Goal: Check status: Check status

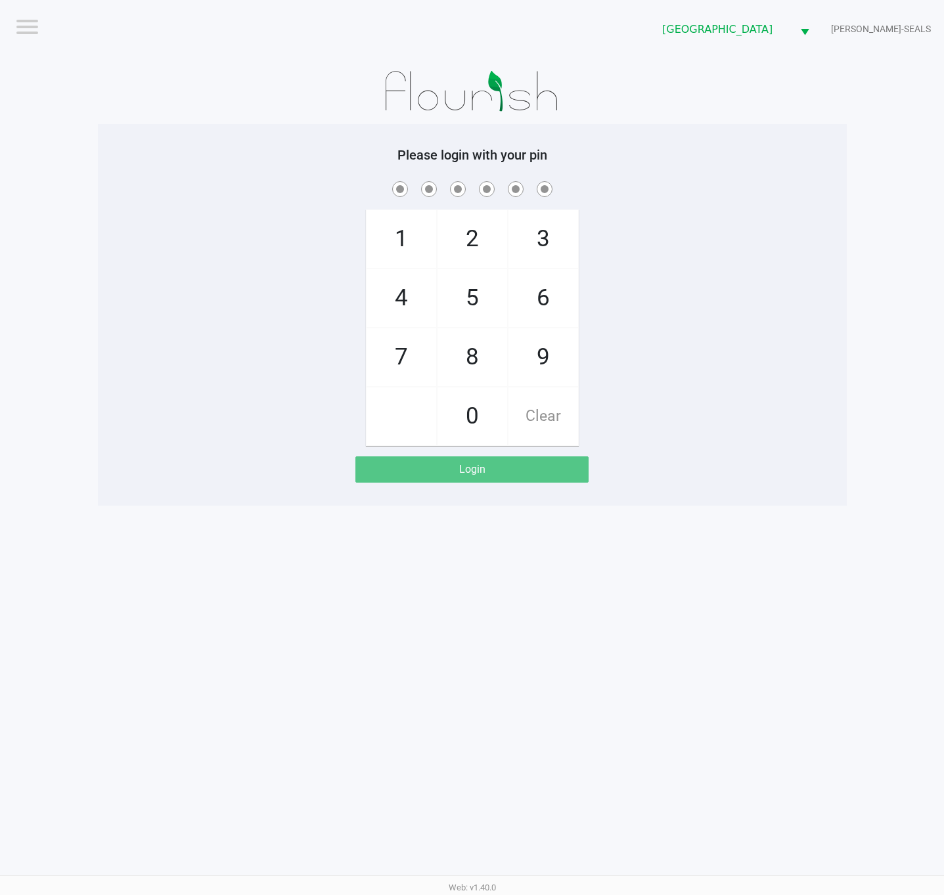
click at [824, 210] on div "1 4 7 2 5 8 0 3 6 9 Clear" at bounding box center [472, 312] width 749 height 267
click at [721, 168] on div "Please login with your pin 1 4 7 2 5 8 0 3 6 9 Clear Login" at bounding box center [472, 315] width 749 height 336
checkbox input "true"
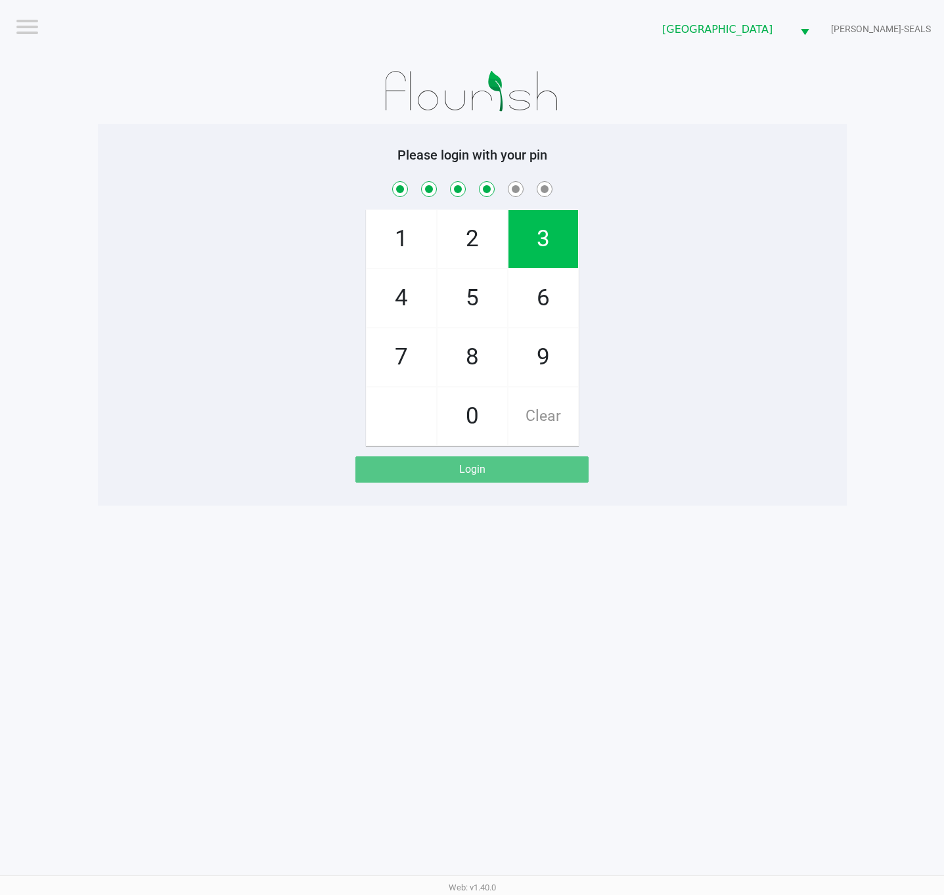
checkbox input "true"
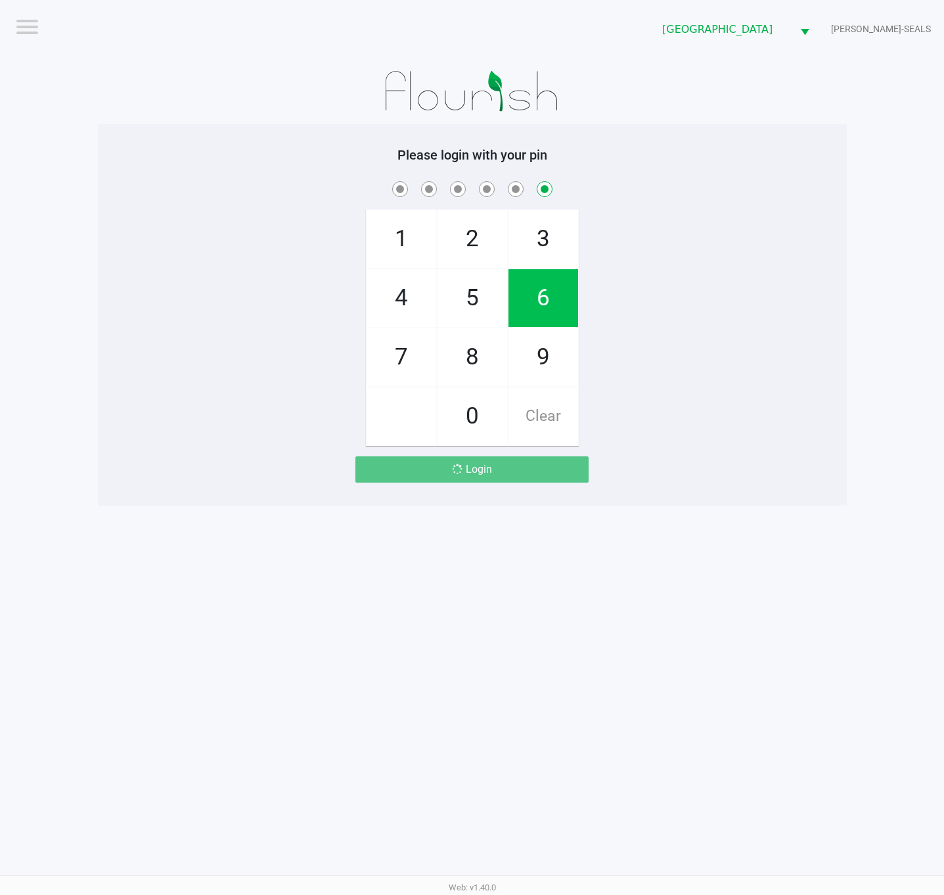
checkbox input "false"
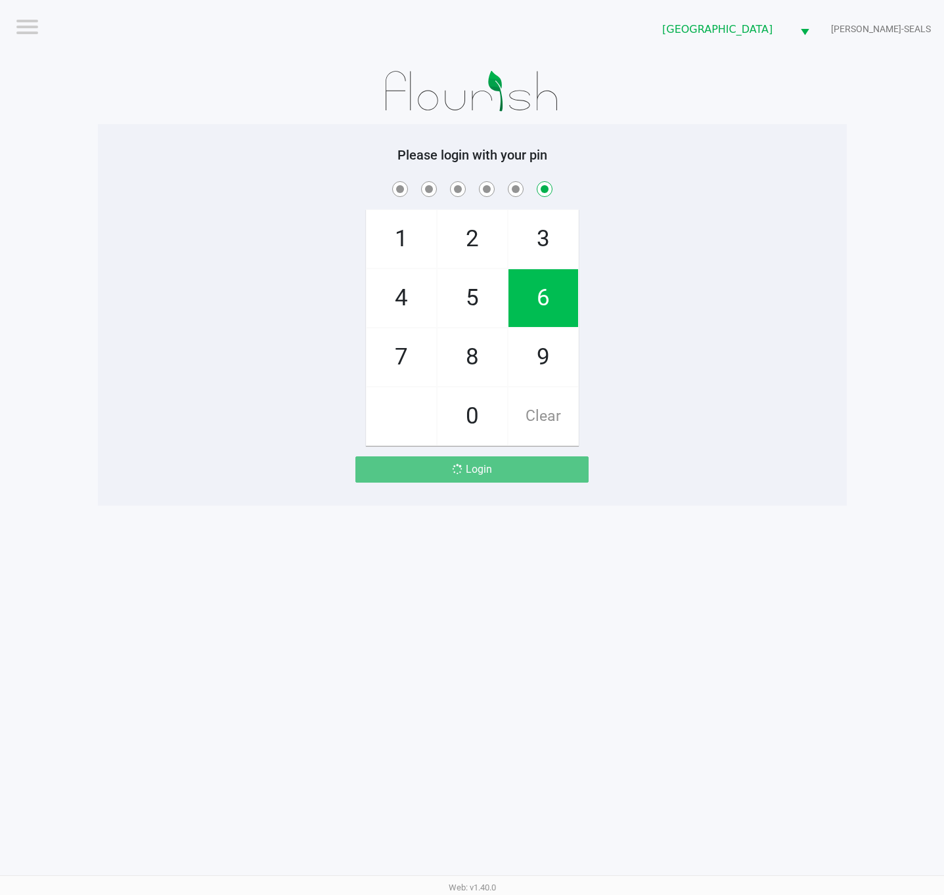
checkbox input "false"
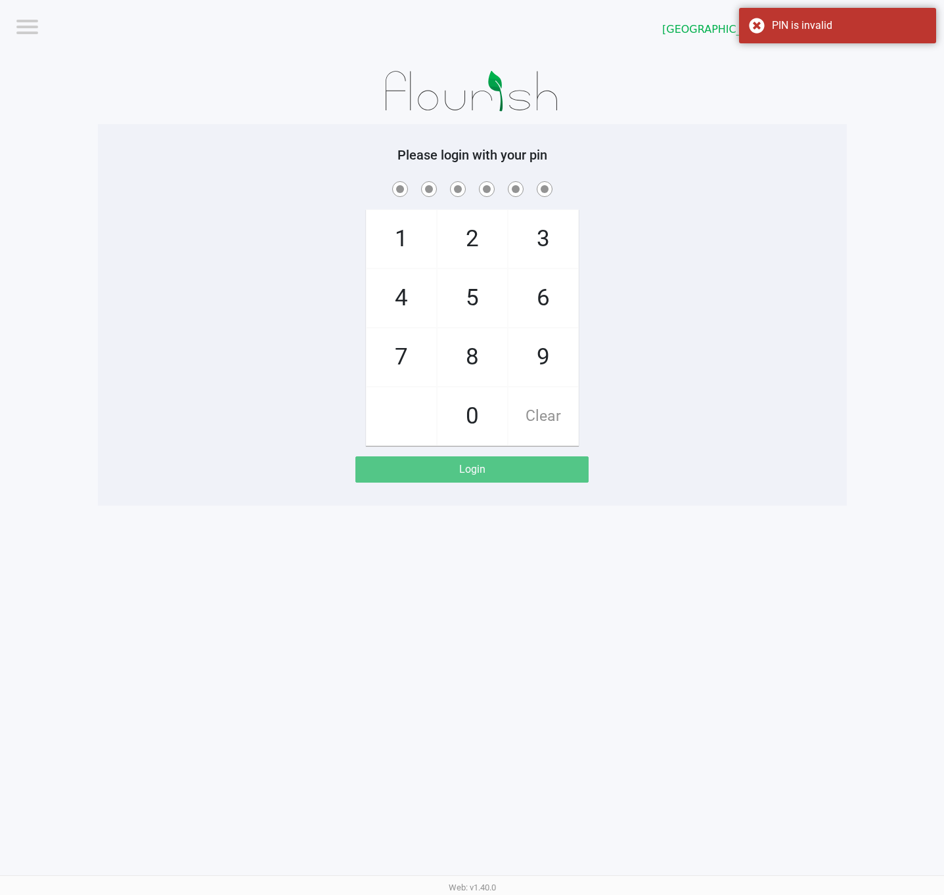
click at [688, 409] on div "1 4 7 2 5 8 0 3 6 9 Clear" at bounding box center [472, 312] width 749 height 267
checkbox input "true"
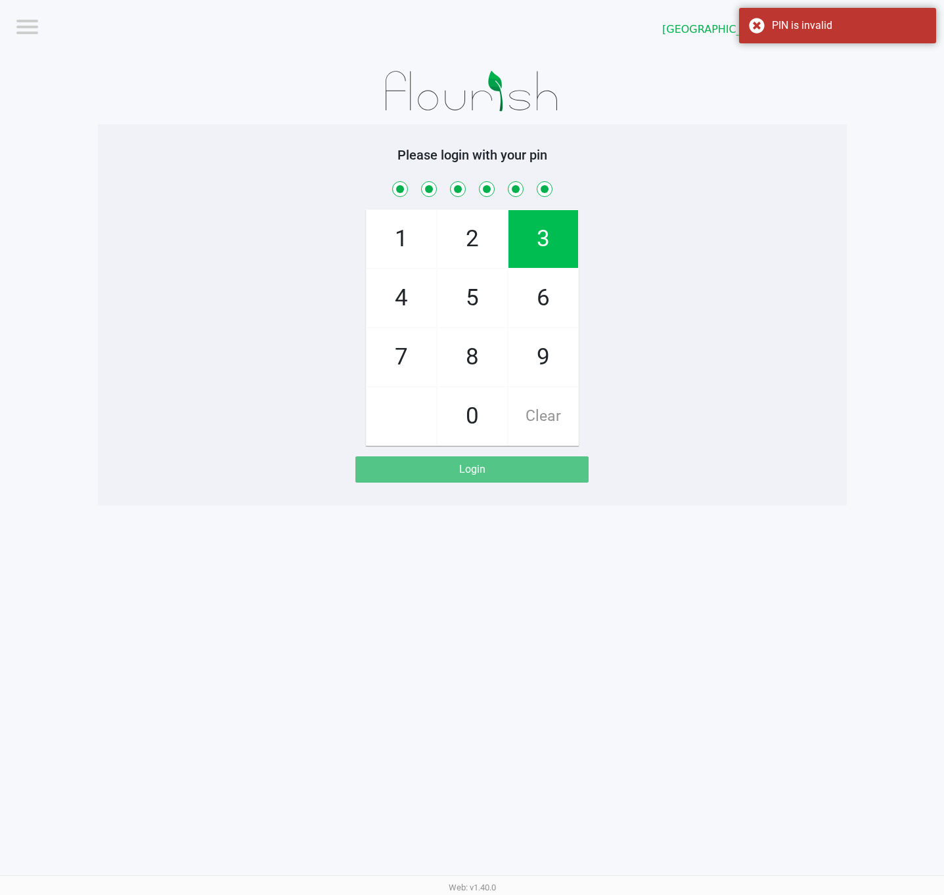
checkbox input "true"
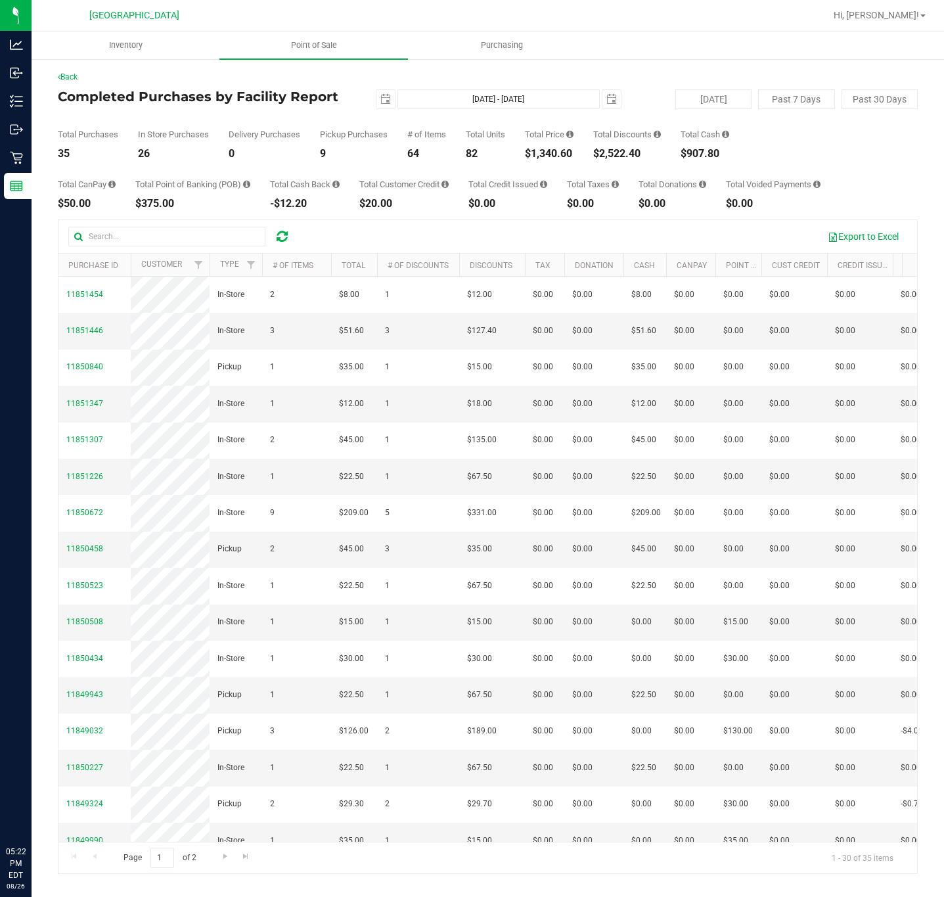
click at [329, 50] on span "Point of Sale" at bounding box center [313, 45] width 81 height 12
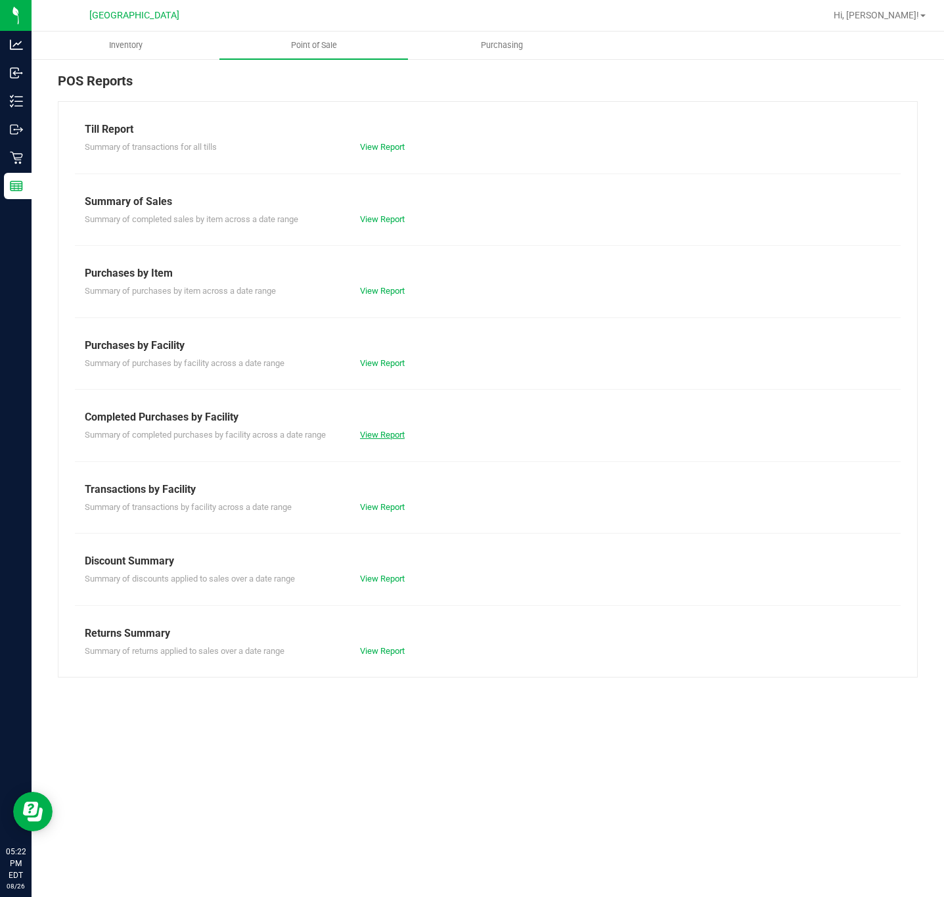
click at [382, 436] on link "View Report" at bounding box center [382, 435] width 45 height 10
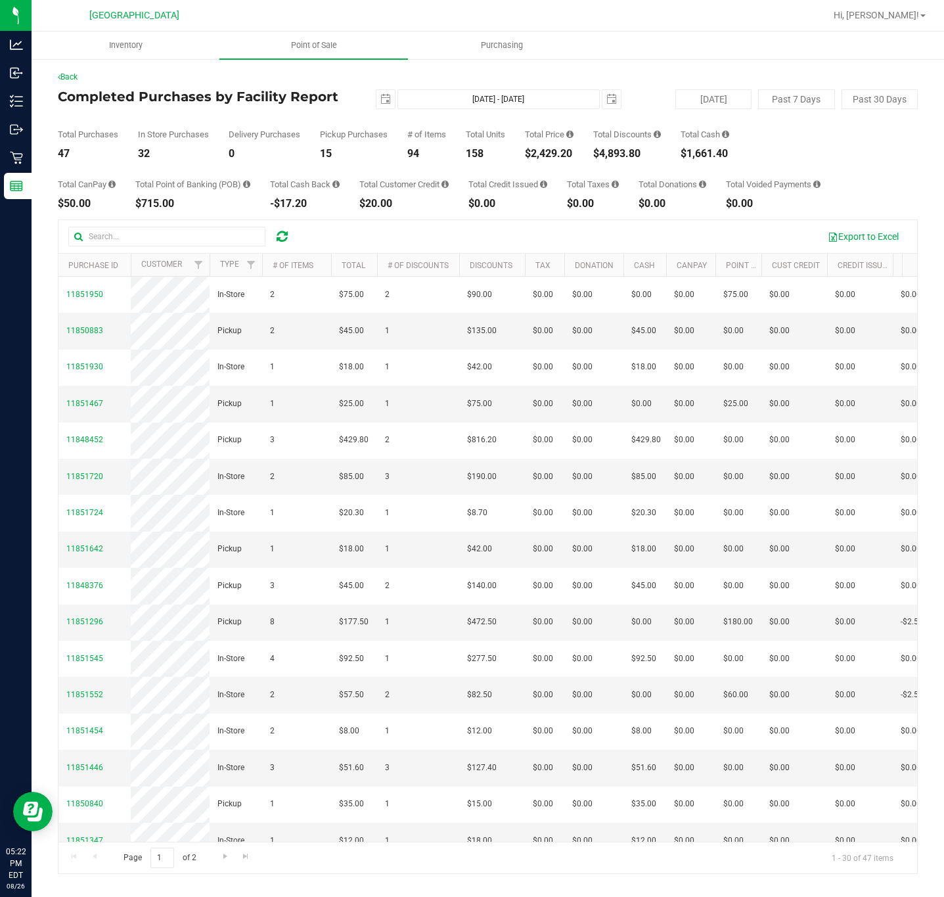
click at [556, 150] on div "$2,429.20" at bounding box center [549, 153] width 49 height 11
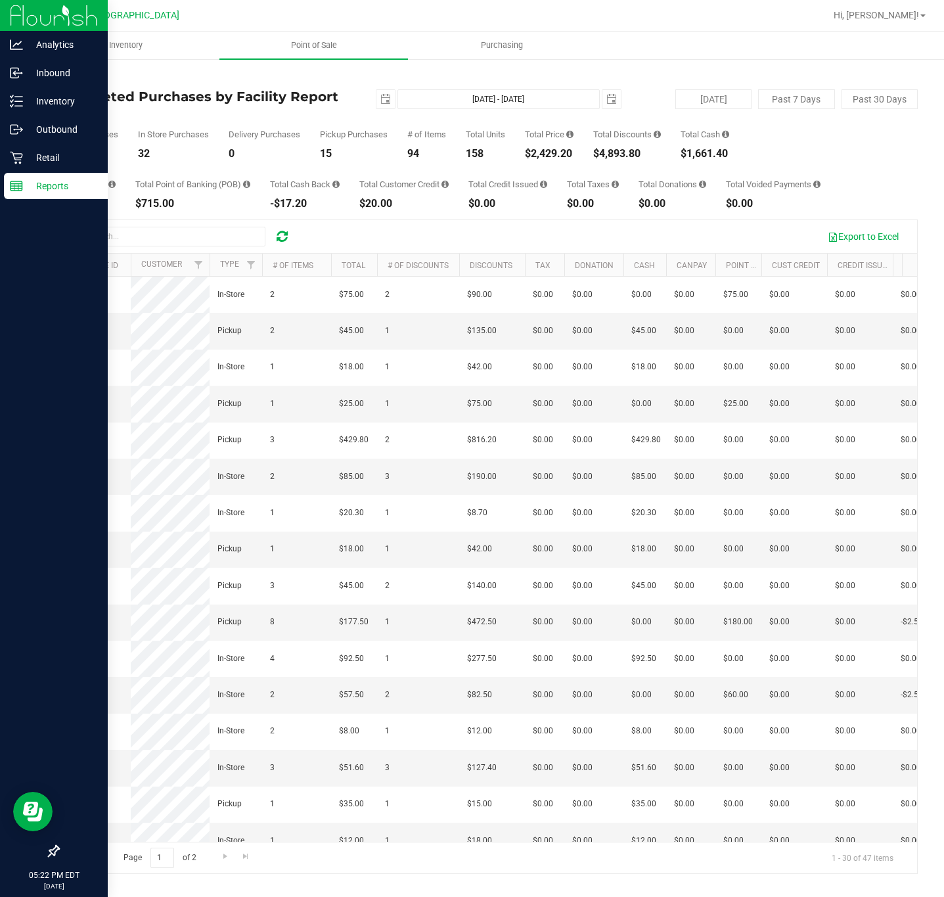
copy div "2,429.20"
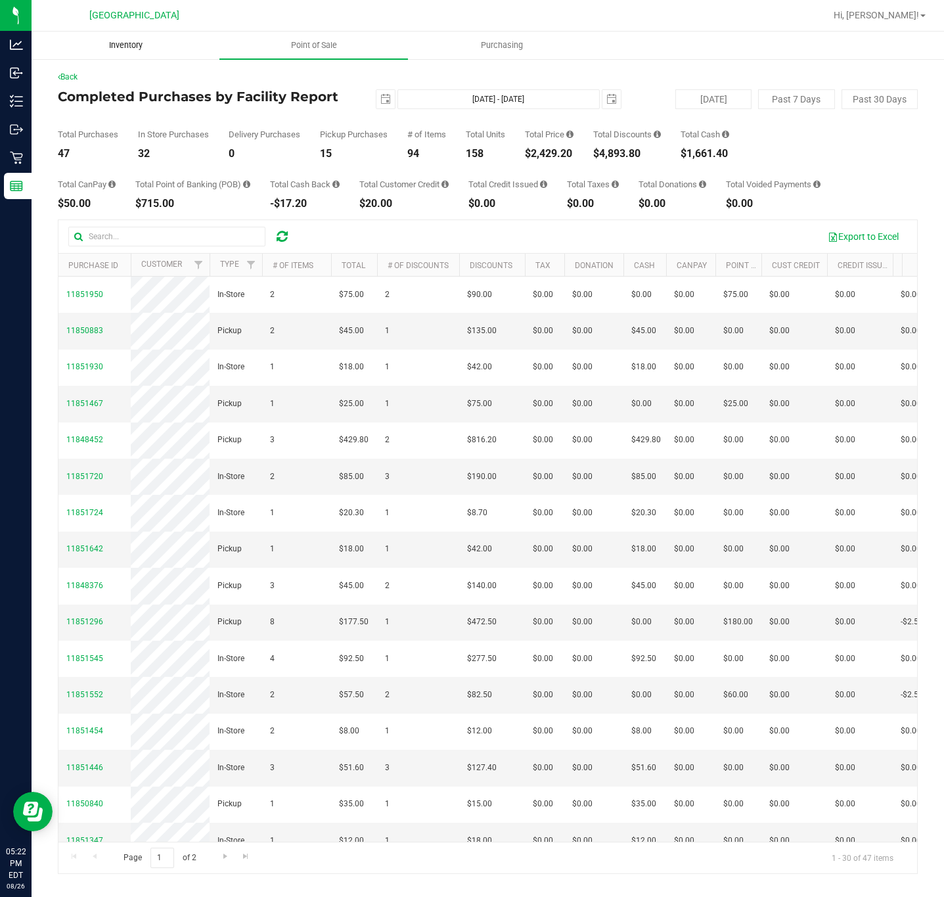
click at [107, 34] on uib-tab-heading "Inventory" at bounding box center [125, 45] width 187 height 26
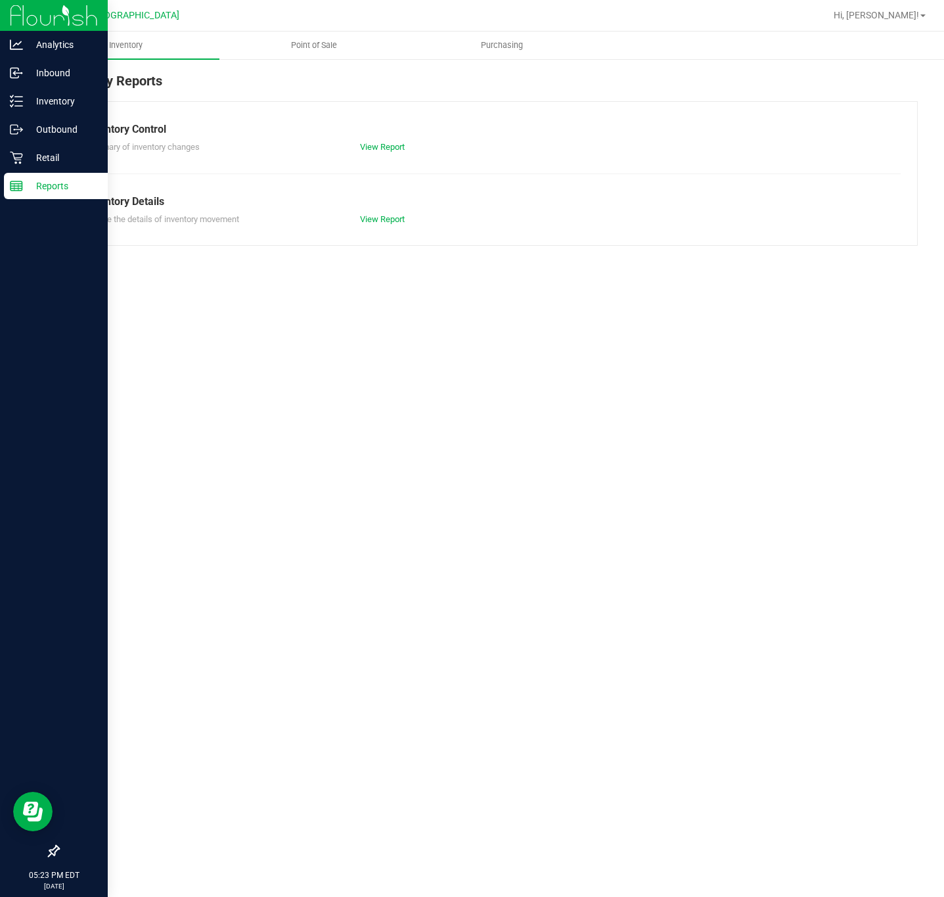
click at [24, 195] on div "Reports" at bounding box center [56, 186] width 104 height 26
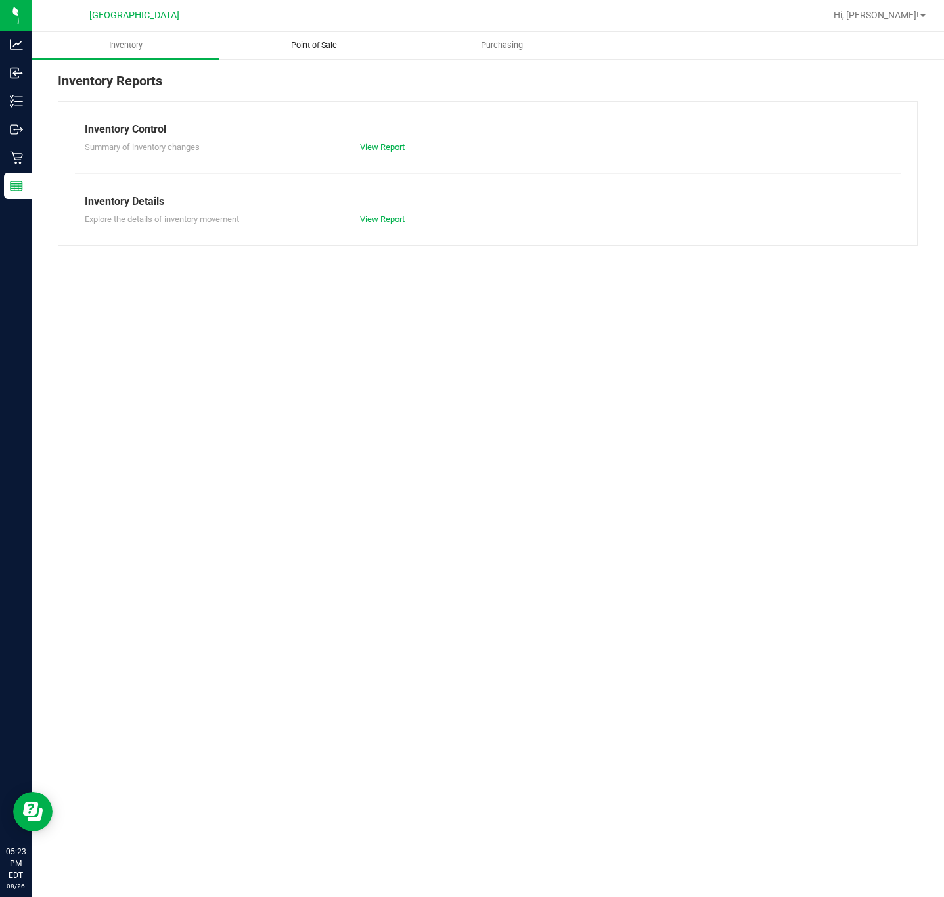
click at [326, 49] on span "Point of Sale" at bounding box center [313, 45] width 81 height 12
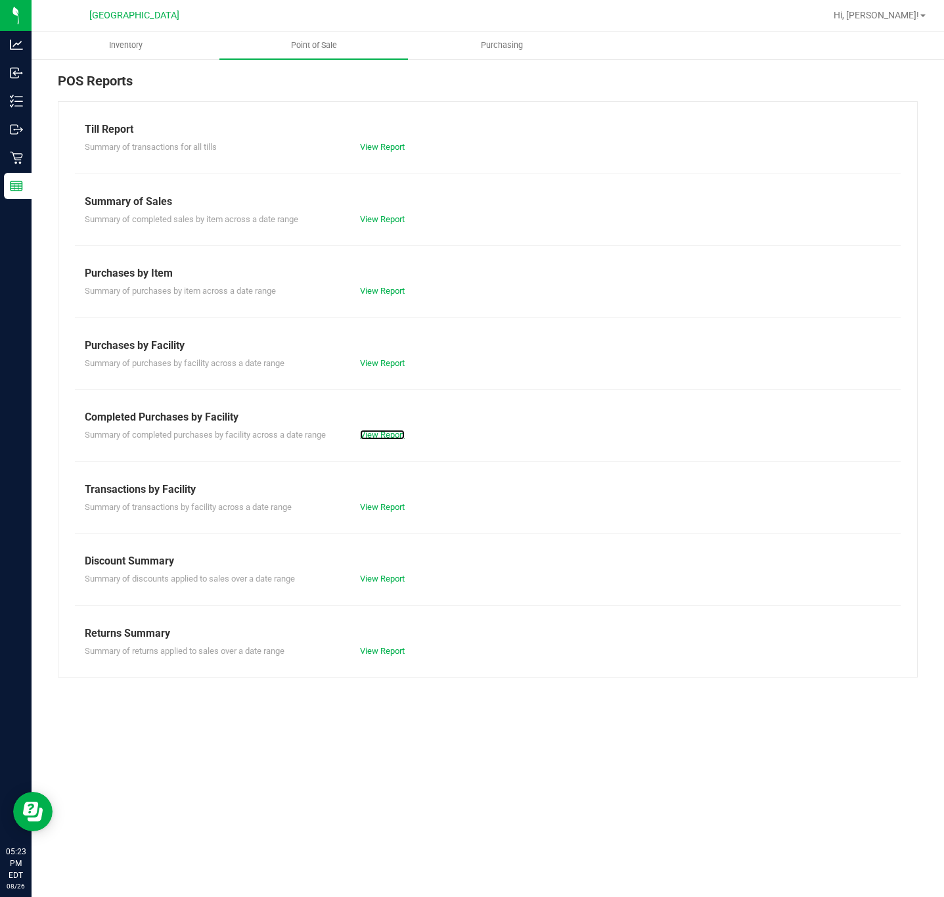
click at [382, 434] on link "View Report" at bounding box center [382, 435] width 45 height 10
